Goal: Task Accomplishment & Management: Manage account settings

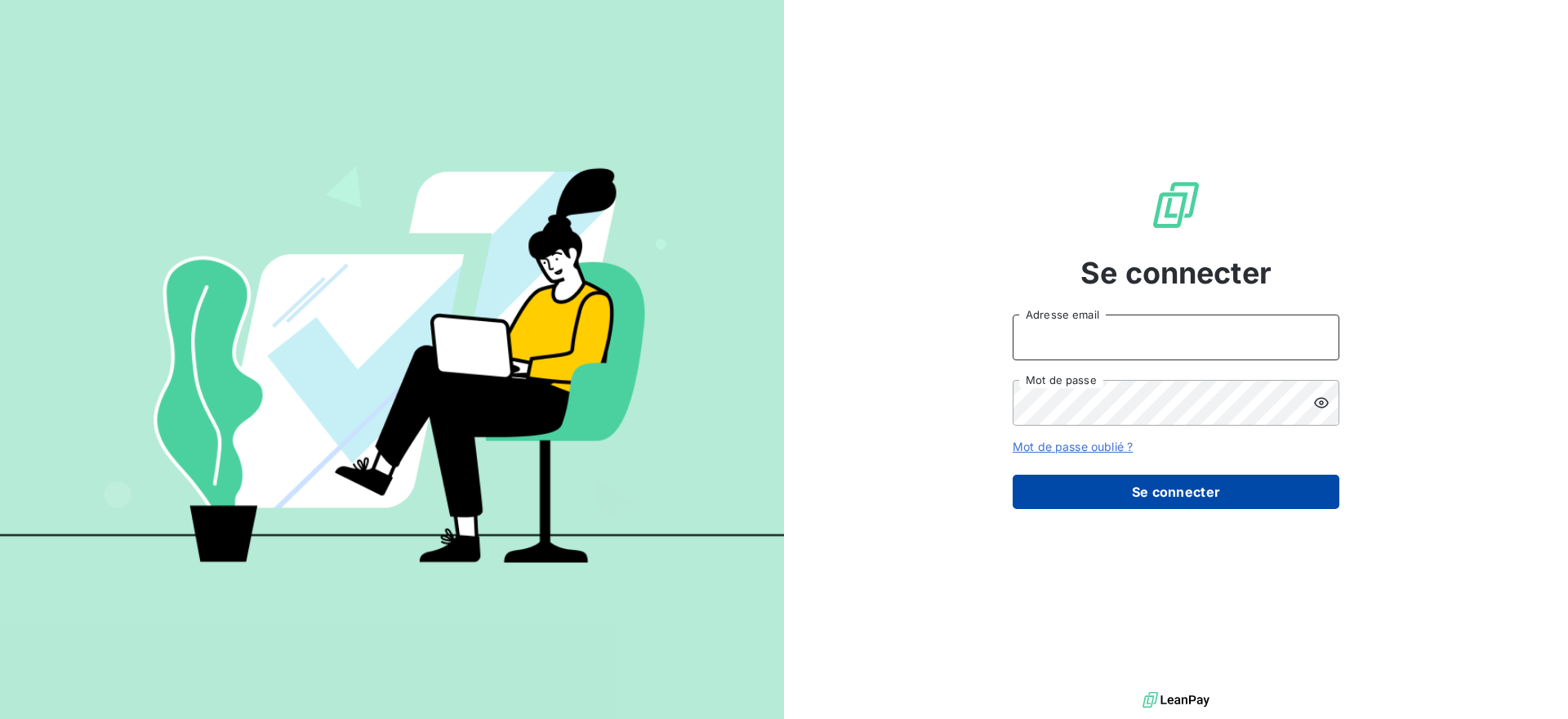
type input "[EMAIL_ADDRESS][DOMAIN_NAME]"
click at [1119, 497] on button "Se connecter" at bounding box center [1176, 492] width 327 height 34
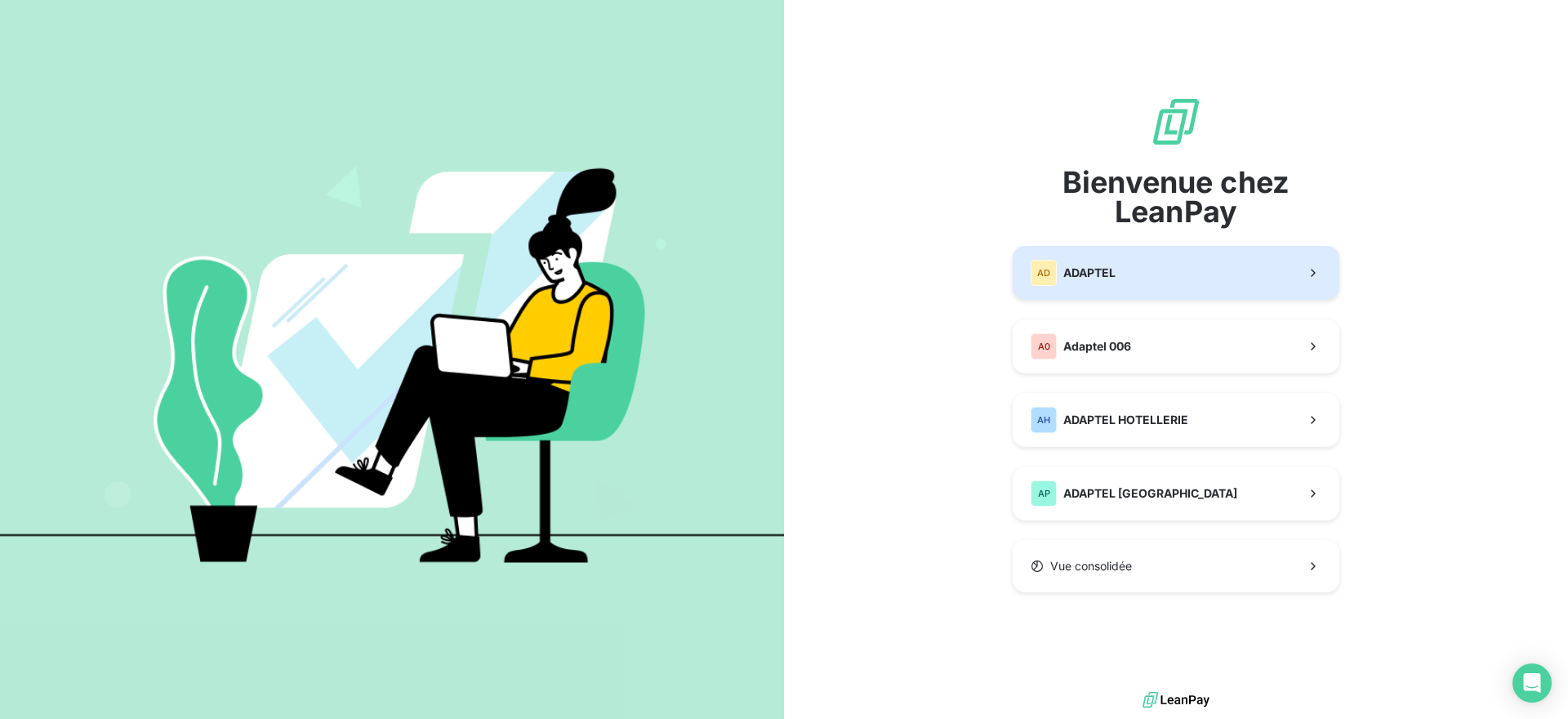
click at [1160, 270] on button "AD ADAPTEL" at bounding box center [1176, 273] width 327 height 54
